Goal: Task Accomplishment & Management: Manage account settings

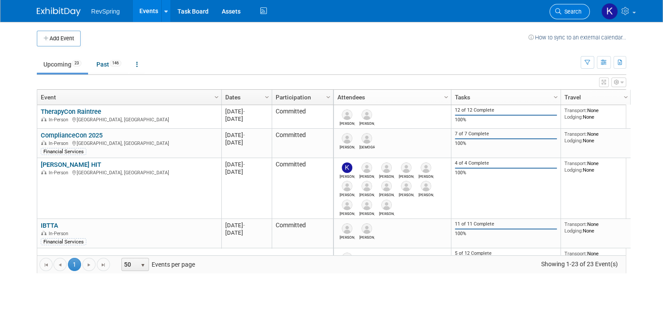
click at [577, 14] on span "Search" at bounding box center [572, 11] width 20 height 7
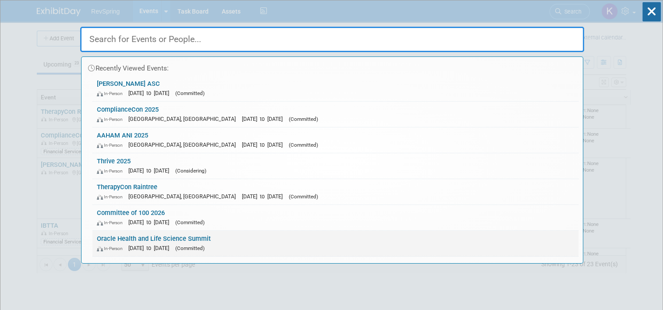
click at [205, 246] on span "(Committed)" at bounding box center [189, 249] width 29 height 6
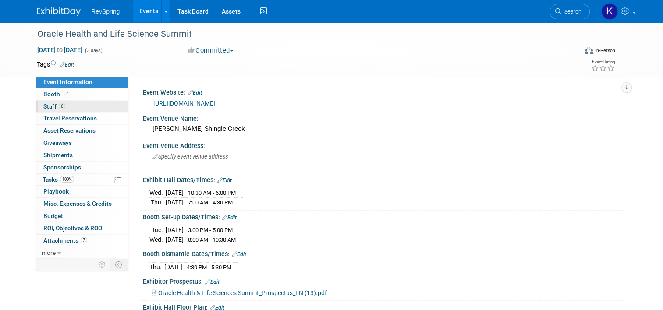
click at [79, 101] on link "6 Staff 6" at bounding box center [81, 107] width 91 height 12
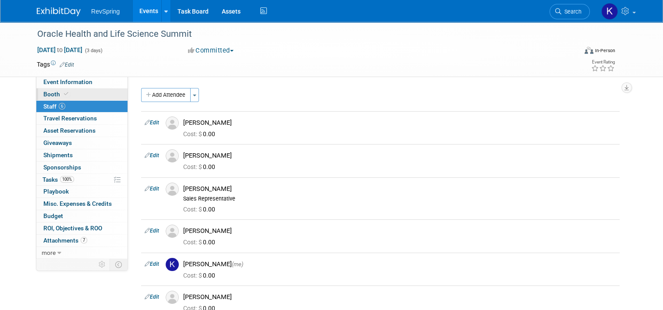
click at [74, 94] on link "Booth" at bounding box center [81, 95] width 91 height 12
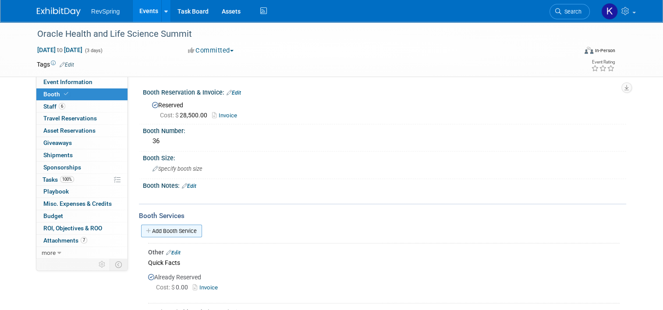
click at [174, 228] on link "Add Booth Service" at bounding box center [171, 231] width 61 height 13
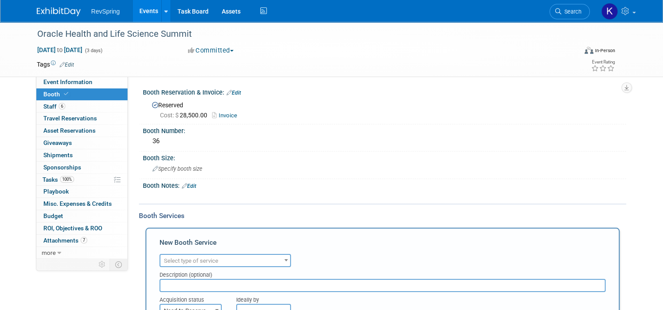
click at [200, 258] on span "Select type of service" at bounding box center [191, 261] width 54 height 7
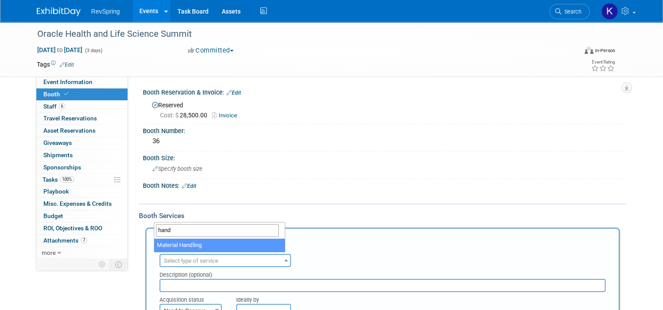
type input "hand"
select select "10"
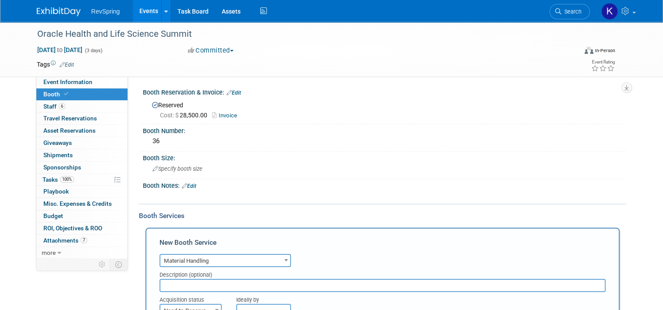
click at [217, 246] on div "New Booth Service" at bounding box center [383, 245] width 446 height 14
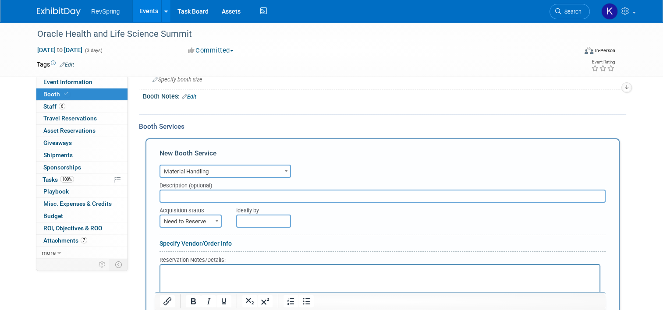
scroll to position [91, 0]
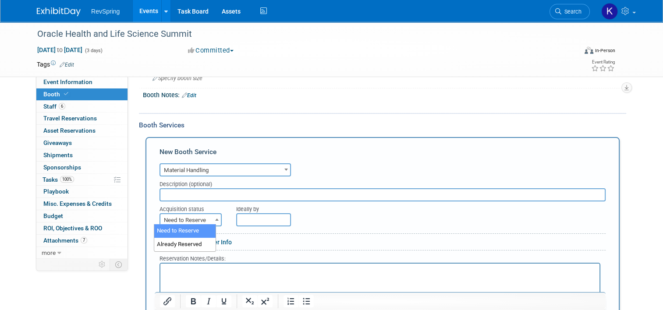
click at [200, 217] on span "Need to Reserve" at bounding box center [190, 220] width 61 height 12
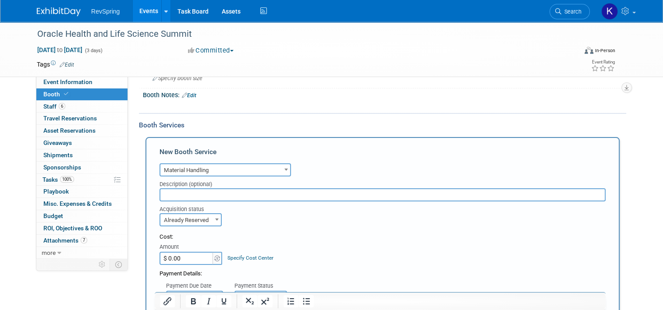
select select "2"
click at [179, 254] on input "$ 0.00" at bounding box center [187, 258] width 55 height 13
type input "$ 71.70"
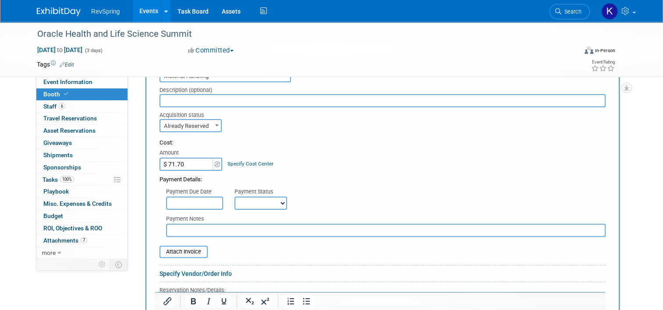
scroll to position [188, 0]
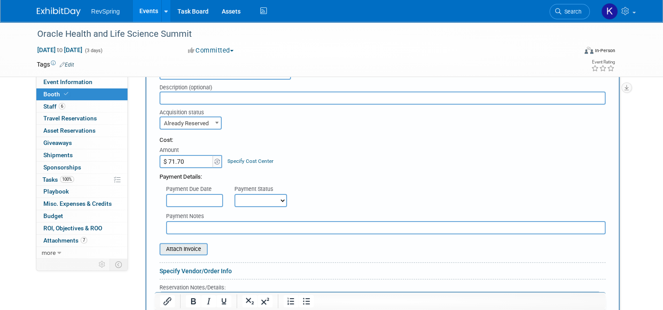
click at [175, 249] on input "file" at bounding box center [155, 249] width 104 height 11
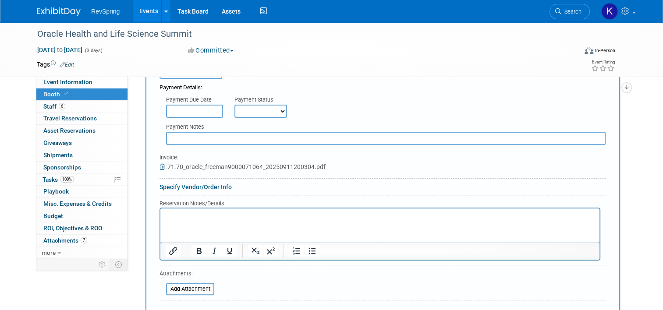
scroll to position [286, 0]
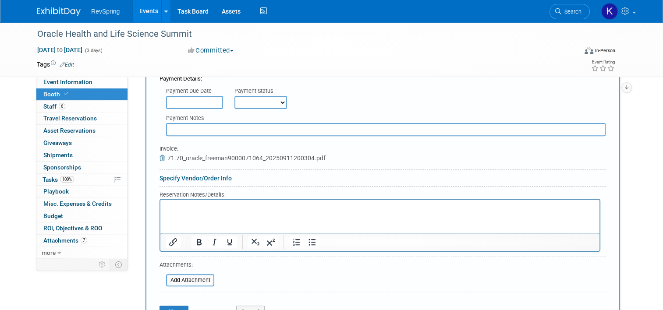
click at [170, 302] on div "Save" at bounding box center [191, 309] width 77 height 18
click at [167, 306] on button "Save" at bounding box center [174, 312] width 29 height 12
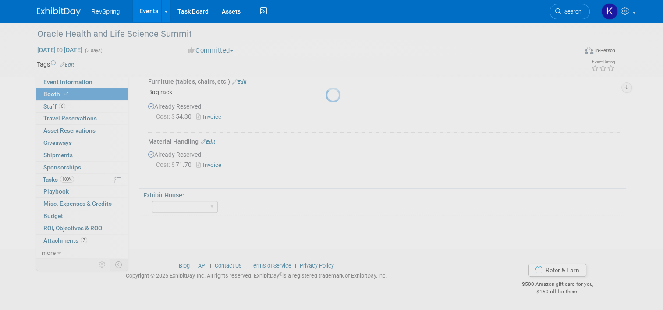
scroll to position [229, 0]
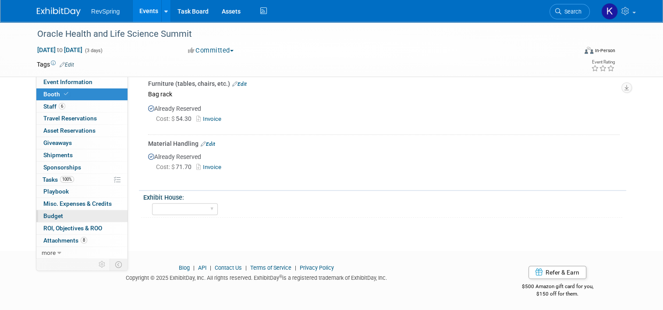
click at [67, 214] on link "Budget" at bounding box center [81, 216] width 91 height 12
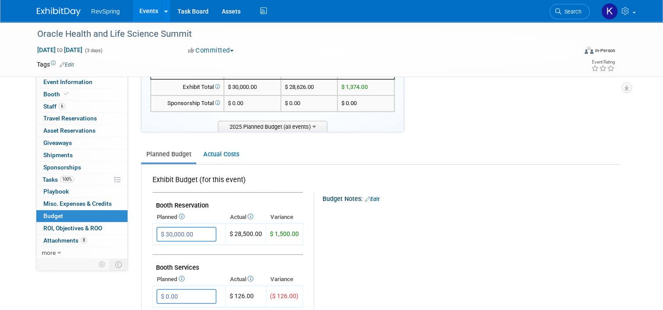
scroll to position [0, 0]
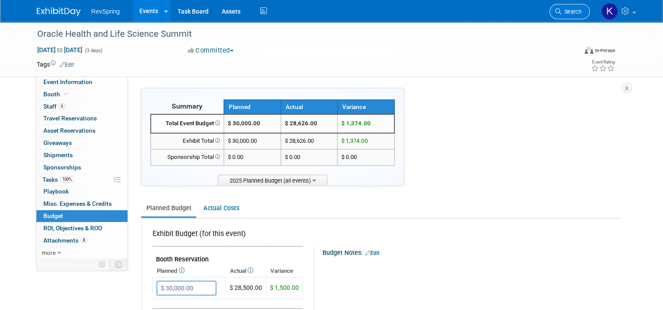
click at [562, 12] on icon at bounding box center [558, 11] width 6 height 6
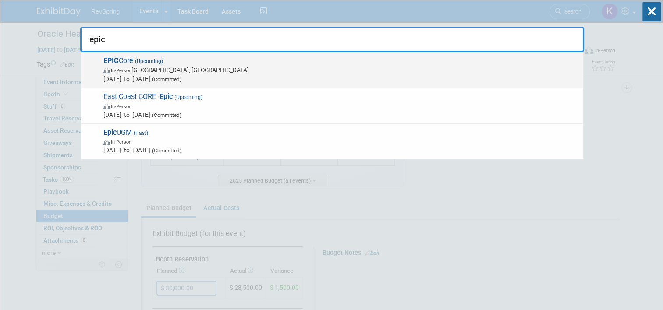
type input "epic"
click at [255, 60] on span "EPIC Core (Upcoming) In-Person New Orleans, LA Oct 15, 2025 to Oct 17, 2025 (Co…" at bounding box center [340, 70] width 478 height 27
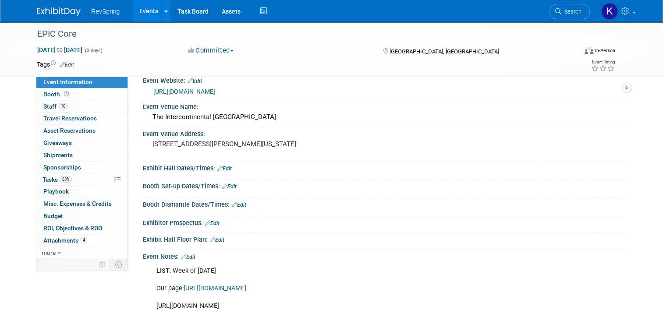
scroll to position [12, 0]
